Goal: Transaction & Acquisition: Download file/media

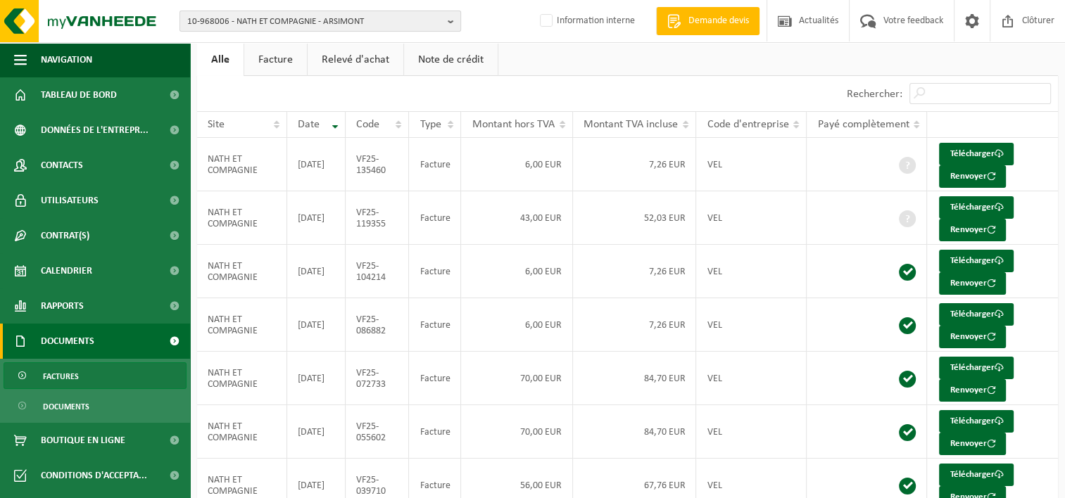
click at [310, 20] on span "10-968006 - NATH ET COMPAGNIE - ARSIMONT" at bounding box center [314, 21] width 255 height 21
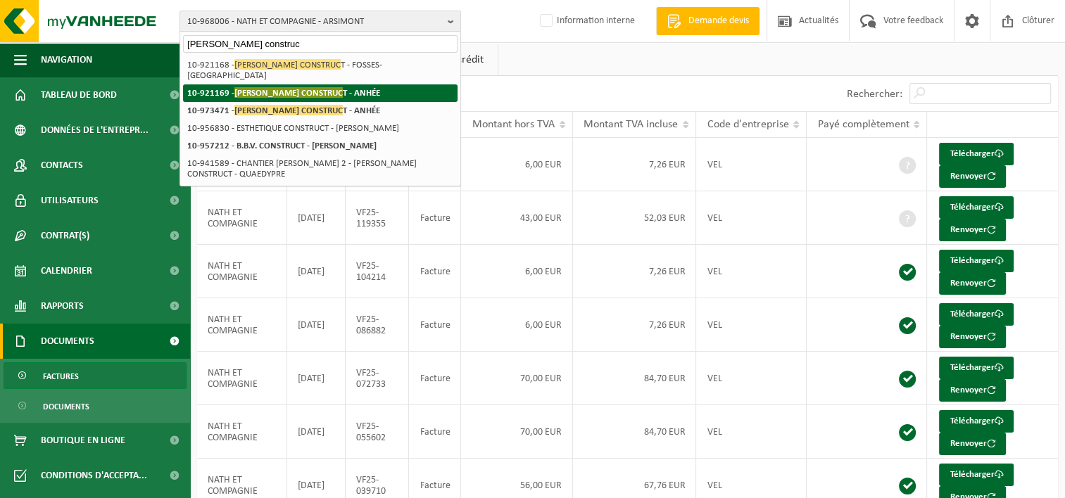
type input "gauthier construc"
click at [336, 87] on strong "10-921169 - GAUTHIER CONSTRUC T - ANHÉE" at bounding box center [283, 92] width 193 height 11
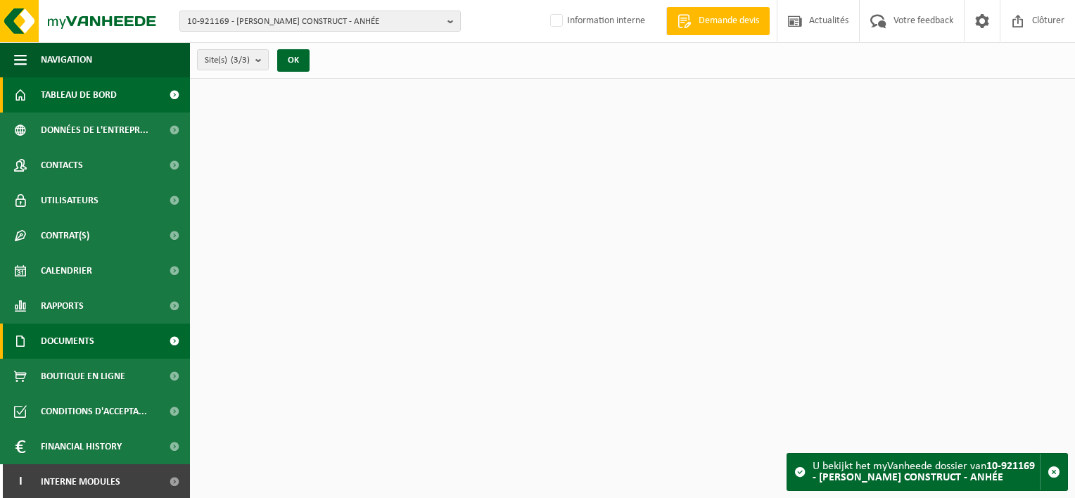
click at [79, 346] on span "Documents" at bounding box center [67, 341] width 53 height 35
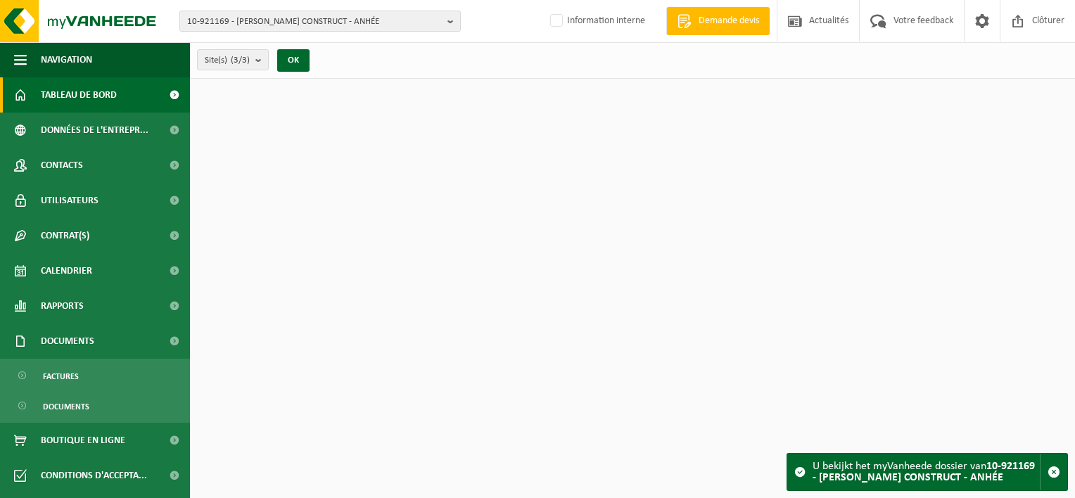
click at [76, 391] on ul "Factures Documents" at bounding box center [95, 391] width 190 height 64
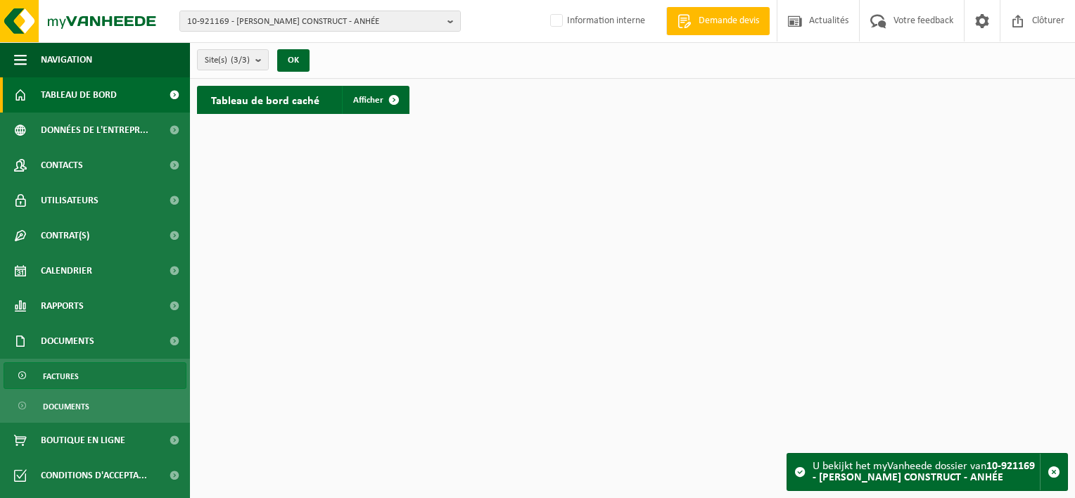
click at [108, 376] on link "Factures" at bounding box center [95, 375] width 183 height 27
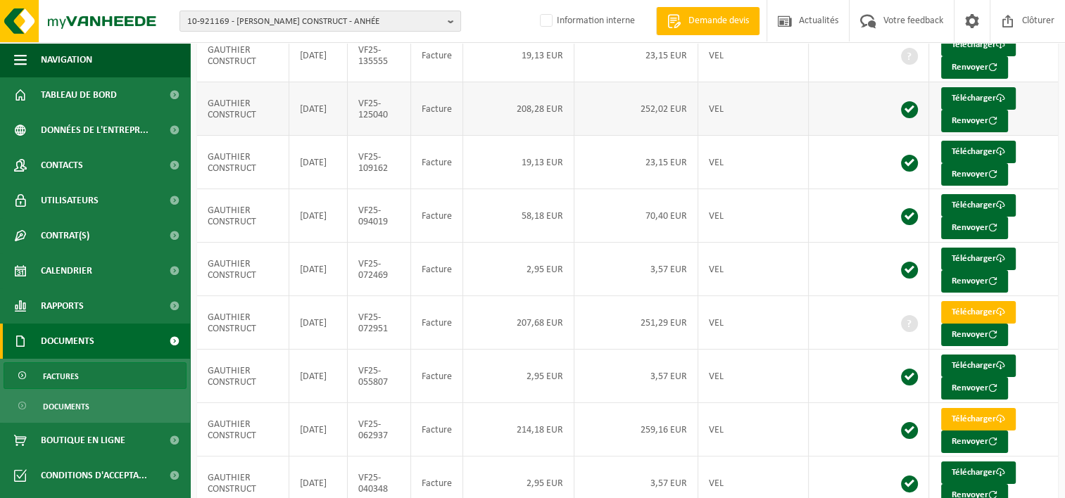
scroll to position [211, 0]
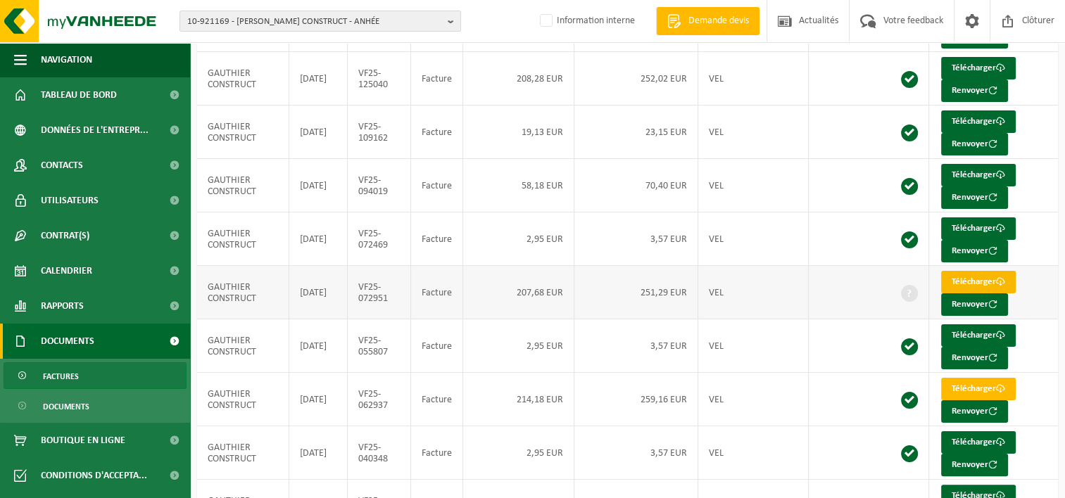
click at [957, 278] on link "Télécharger" at bounding box center [978, 282] width 75 height 23
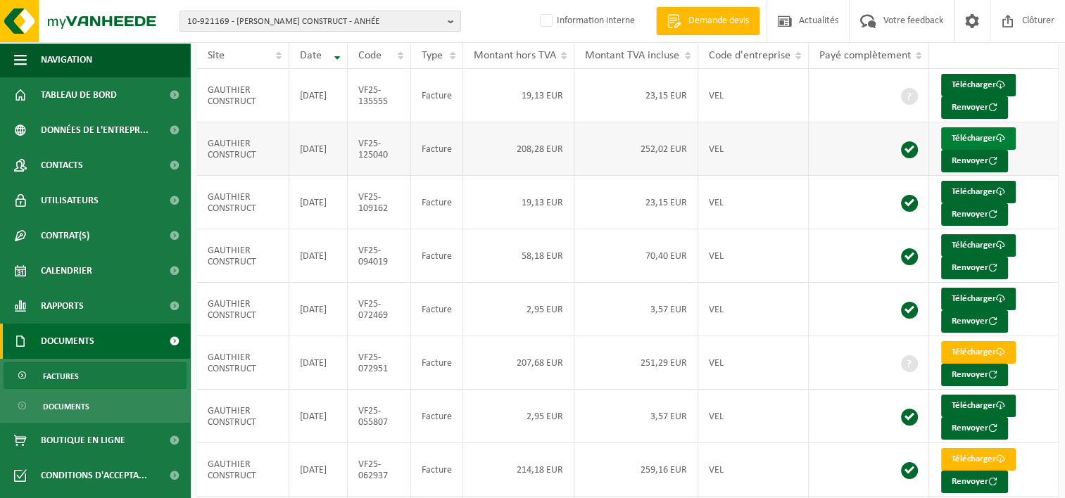
click at [979, 132] on link "Télécharger" at bounding box center [978, 138] width 75 height 23
click at [989, 242] on link "Télécharger" at bounding box center [978, 245] width 75 height 23
click at [977, 458] on link "Télécharger" at bounding box center [978, 459] width 75 height 23
click at [287, 20] on span "10-921169 - GAUTHIER CONSTRUCT - ANHÉE" at bounding box center [314, 21] width 255 height 21
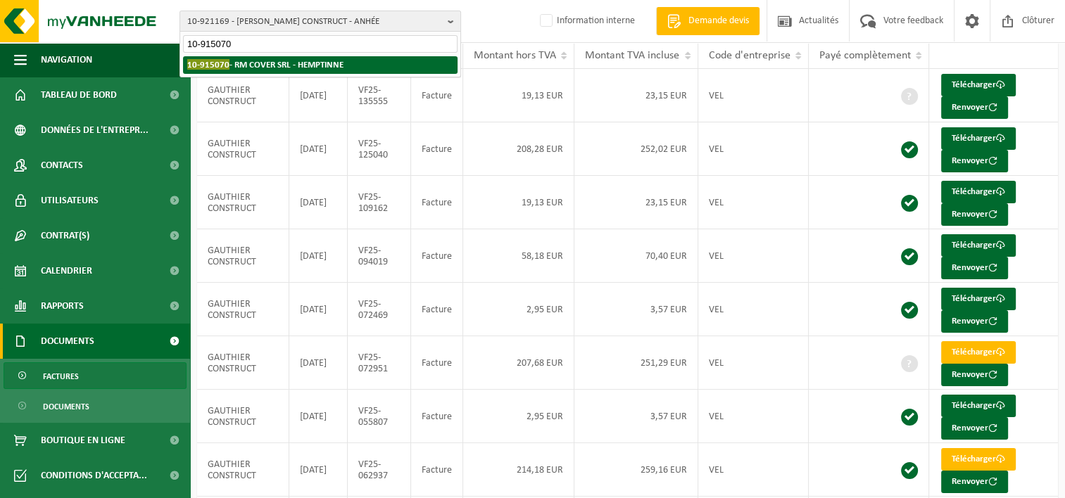
type input "10-915070"
click at [291, 68] on strong "10-915070 - RM COVER SRL - HEMPTINNE" at bounding box center [265, 64] width 156 height 11
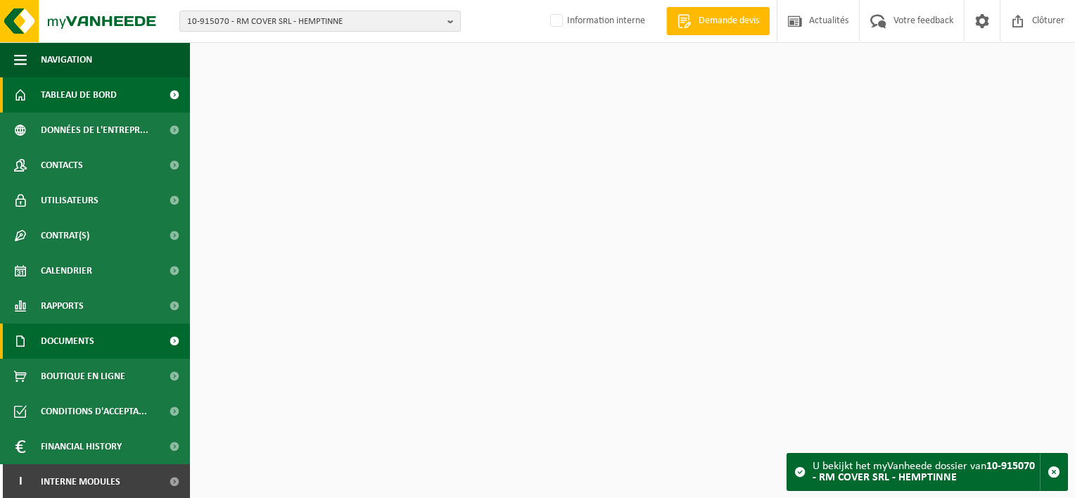
click at [107, 343] on link "Documents" at bounding box center [95, 341] width 190 height 35
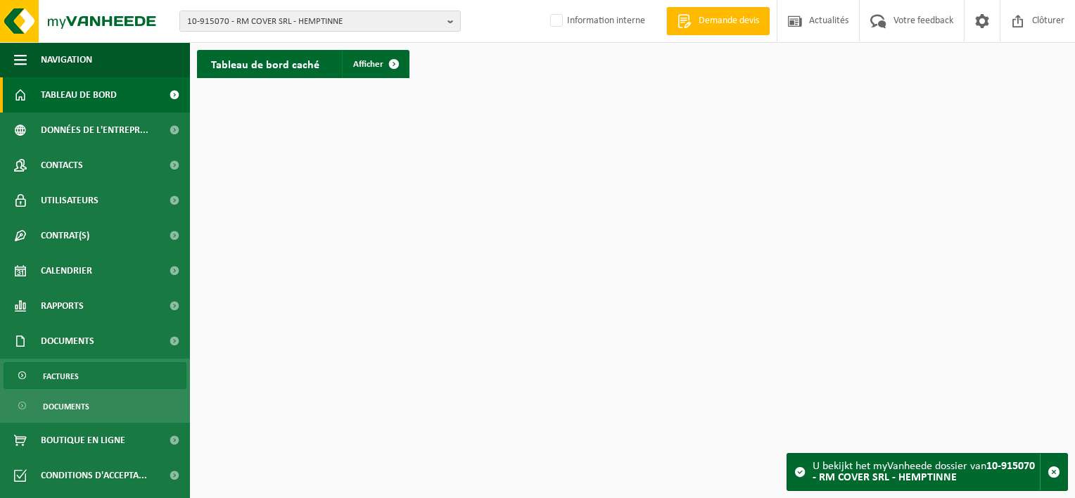
click at [99, 383] on link "Factures" at bounding box center [95, 375] width 183 height 27
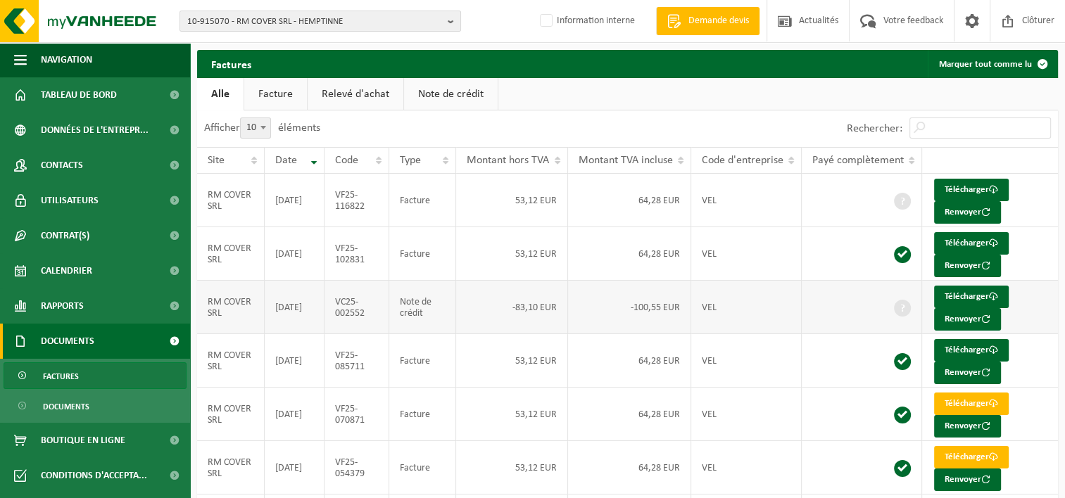
click at [506, 296] on td "-83,10 EUR" at bounding box center [512, 307] width 112 height 53
